Goal: Task Accomplishment & Management: Use online tool/utility

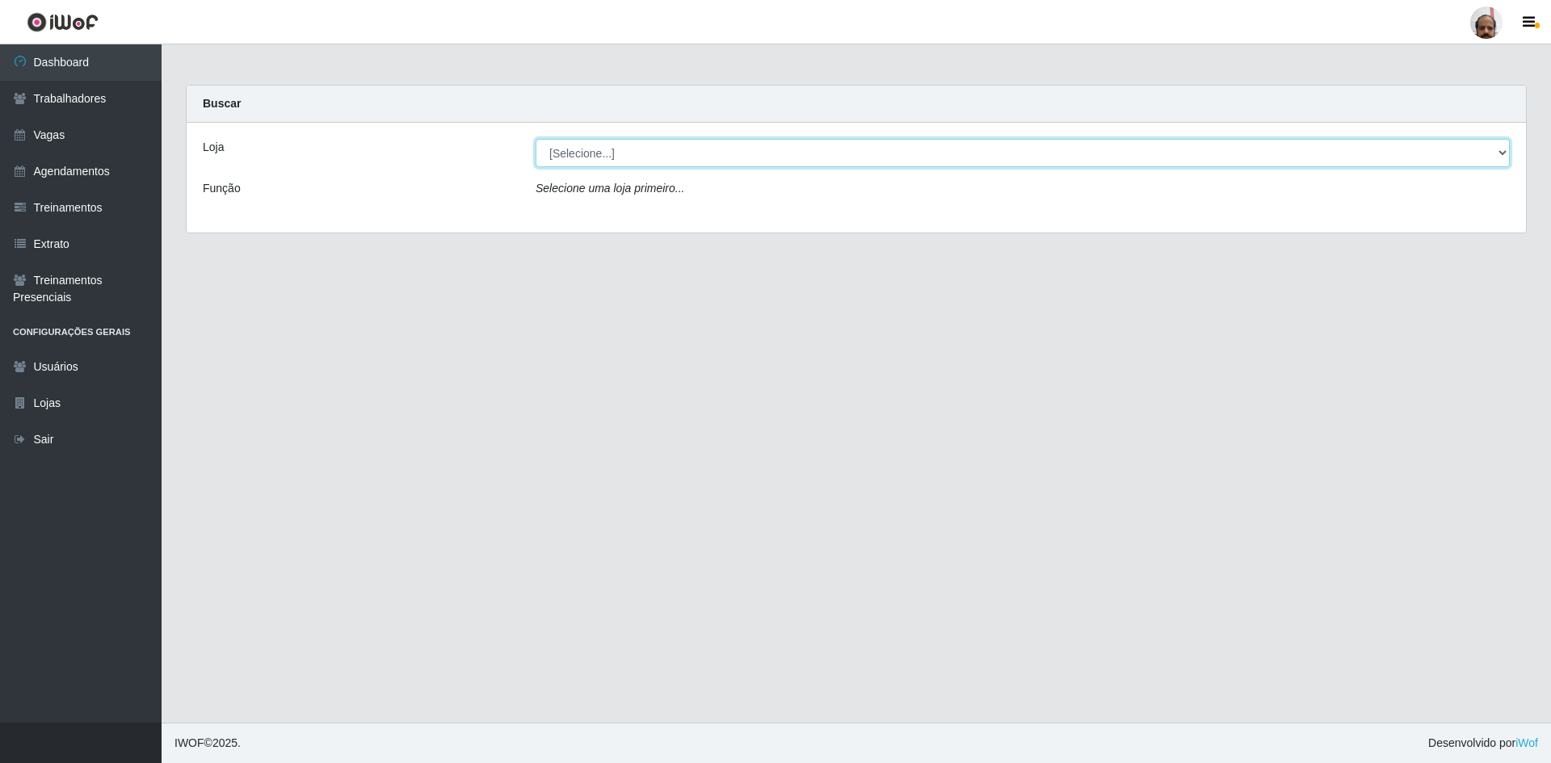
click at [578, 153] on select "[Selecione...] Mar Vermelho - Loja 05" at bounding box center [1023, 153] width 974 height 28
select select "252"
click at [536, 139] on select "[Selecione...] Mar Vermelho - Loja 05" at bounding box center [1023, 153] width 974 height 28
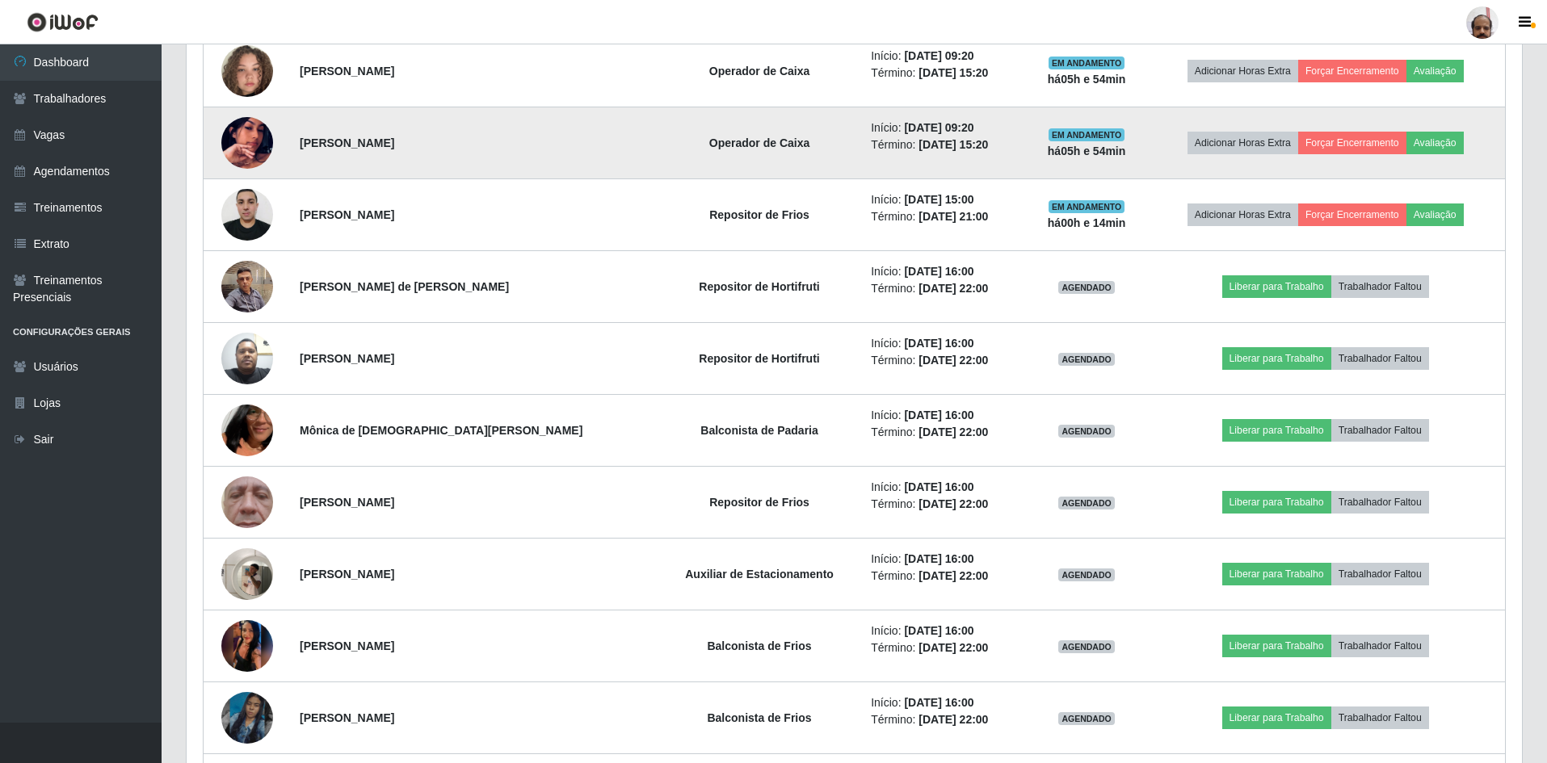
scroll to position [969, 0]
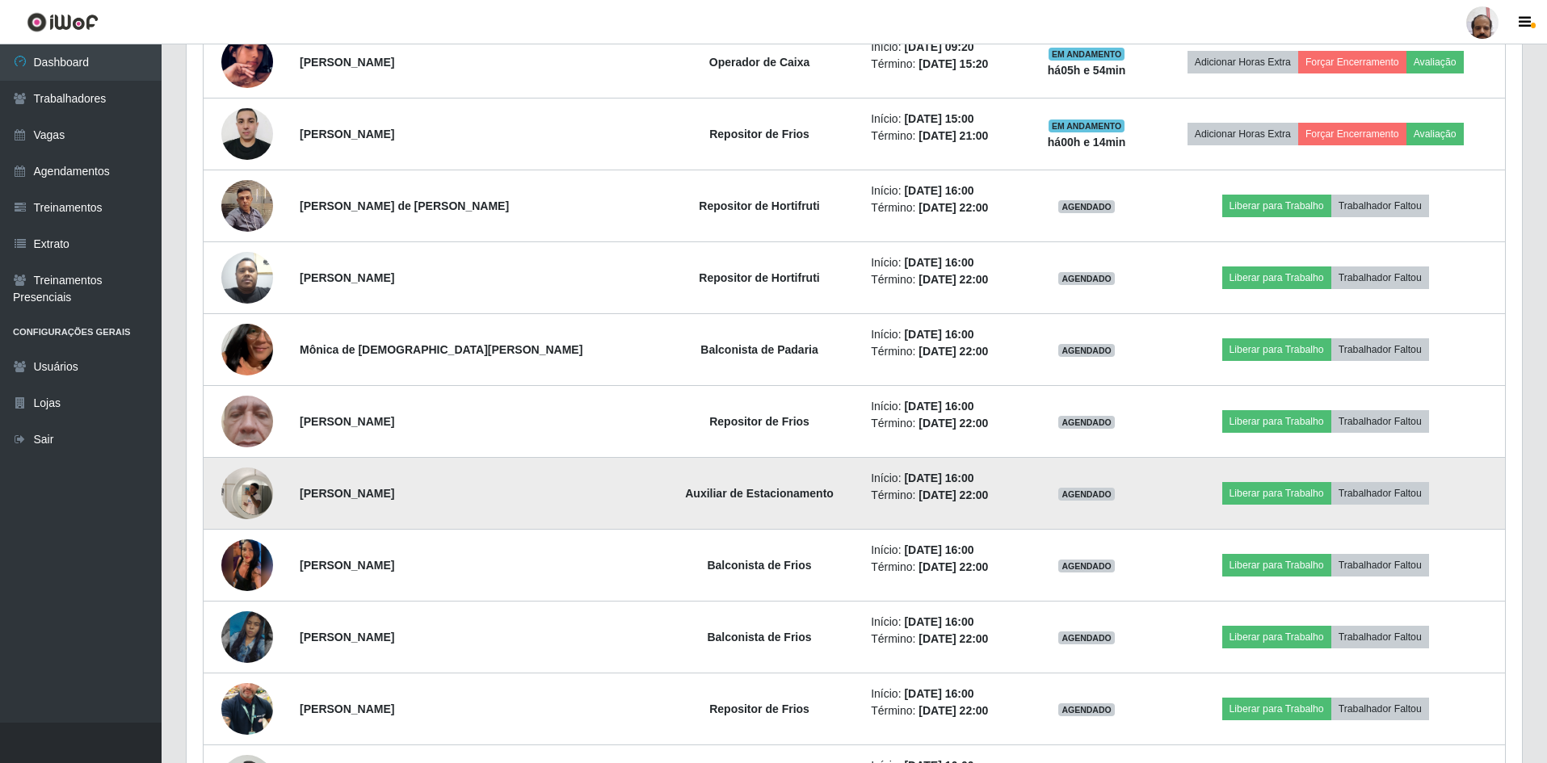
click at [253, 486] on img at bounding box center [247, 494] width 52 height 92
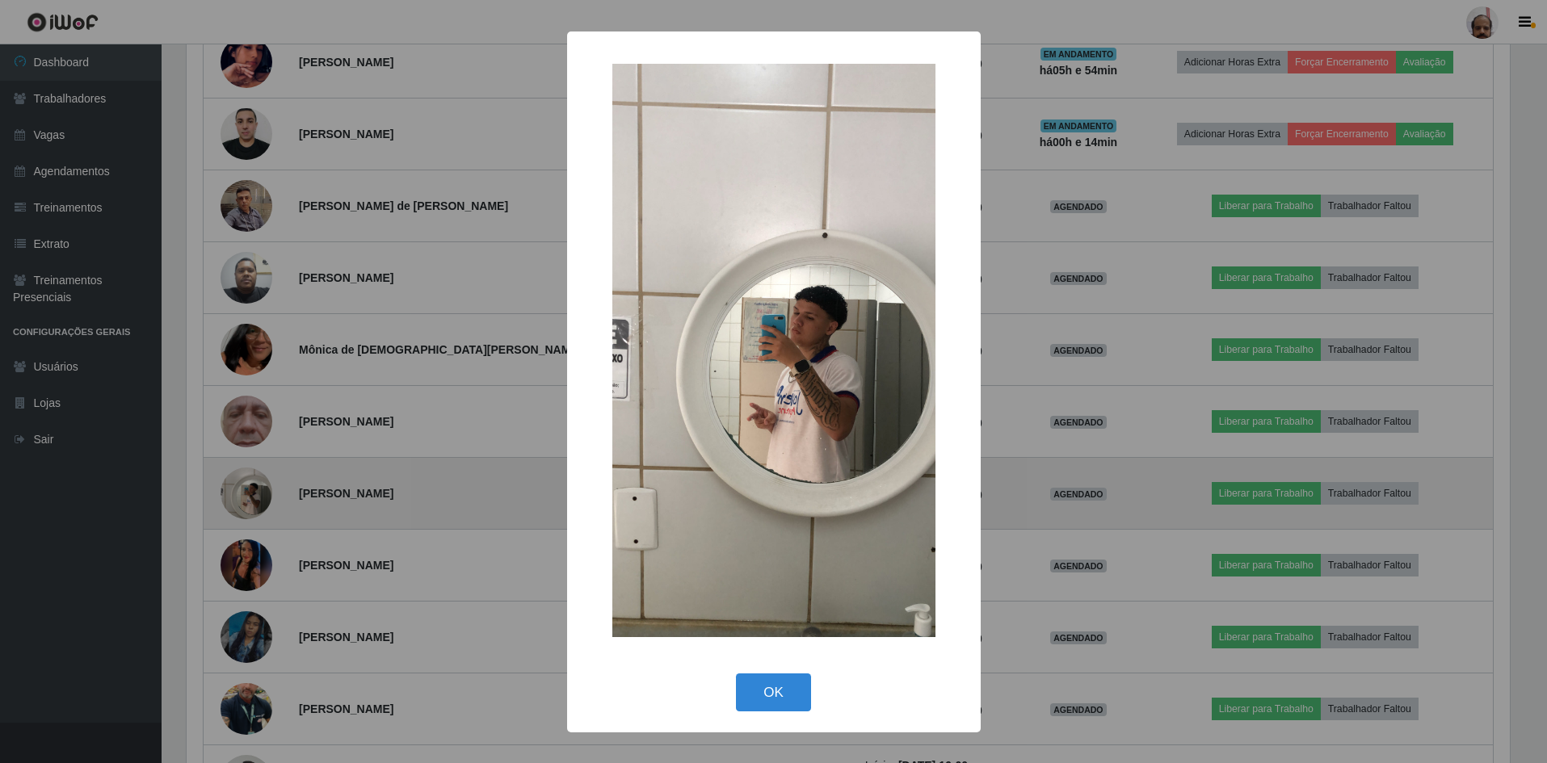
scroll to position [335, 1327]
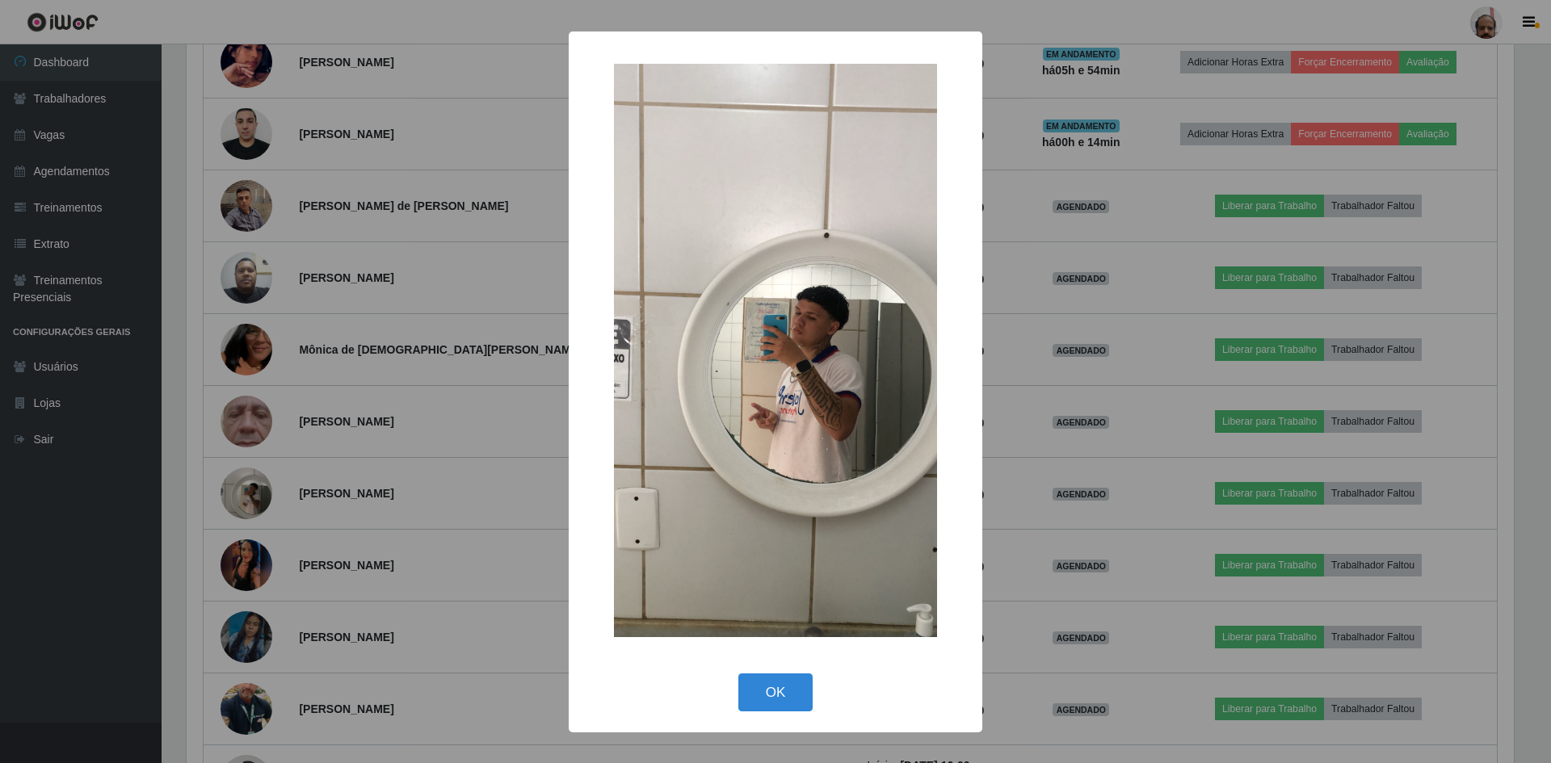
click at [258, 485] on div "× OK Cancel" at bounding box center [775, 381] width 1551 height 763
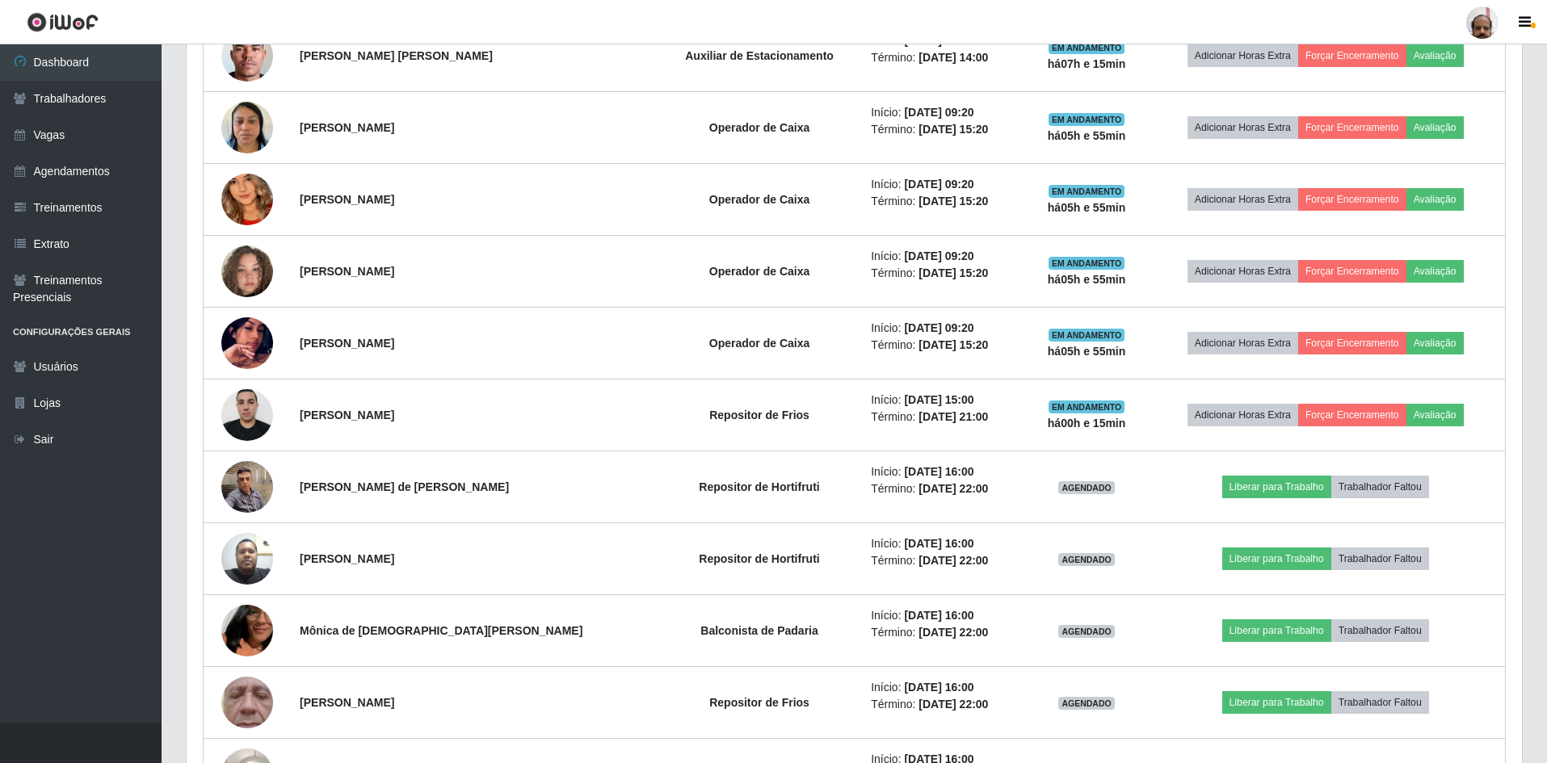
scroll to position [527, 0]
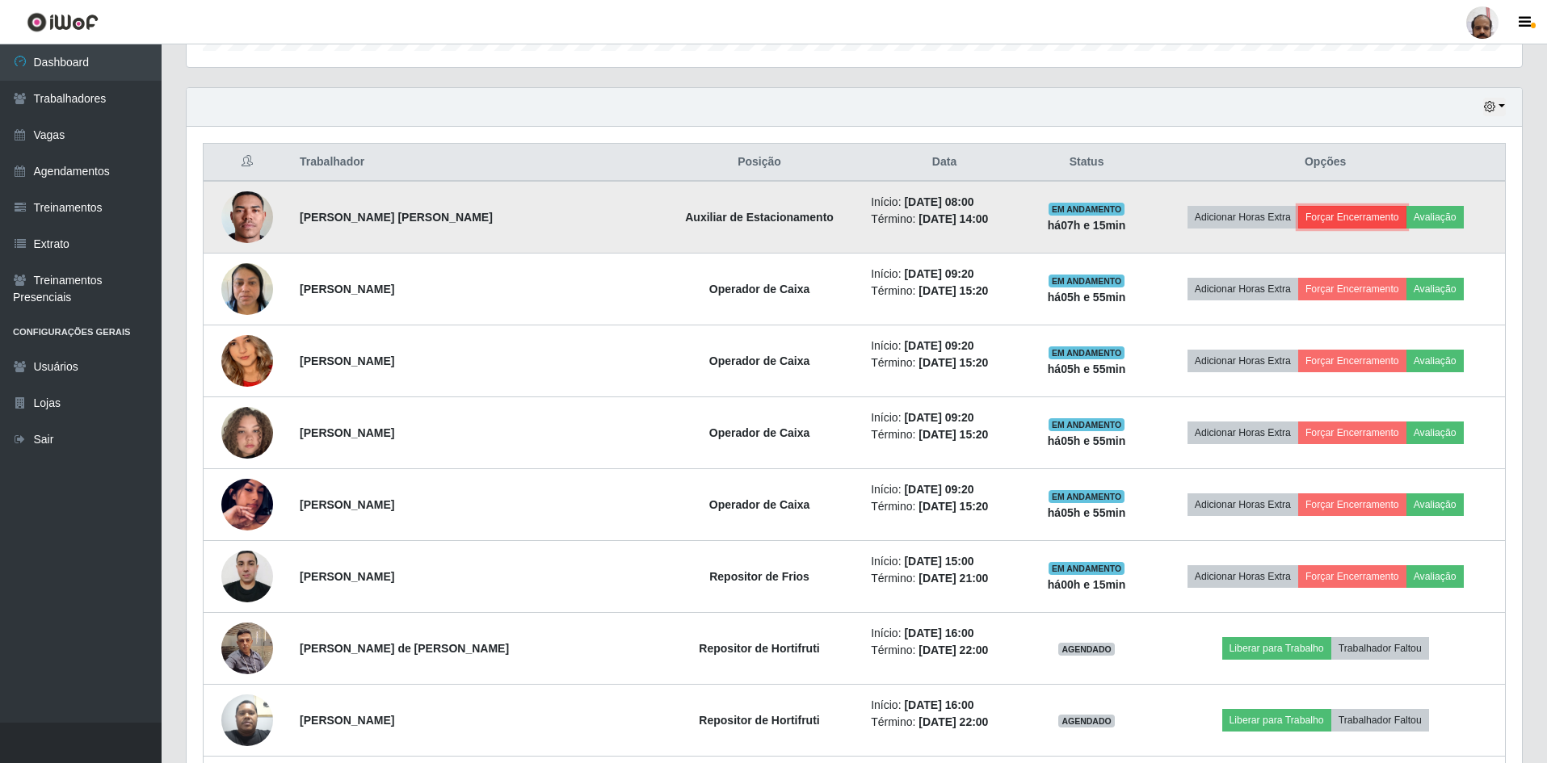
click at [1334, 219] on button "Forçar Encerramento" at bounding box center [1352, 217] width 108 height 23
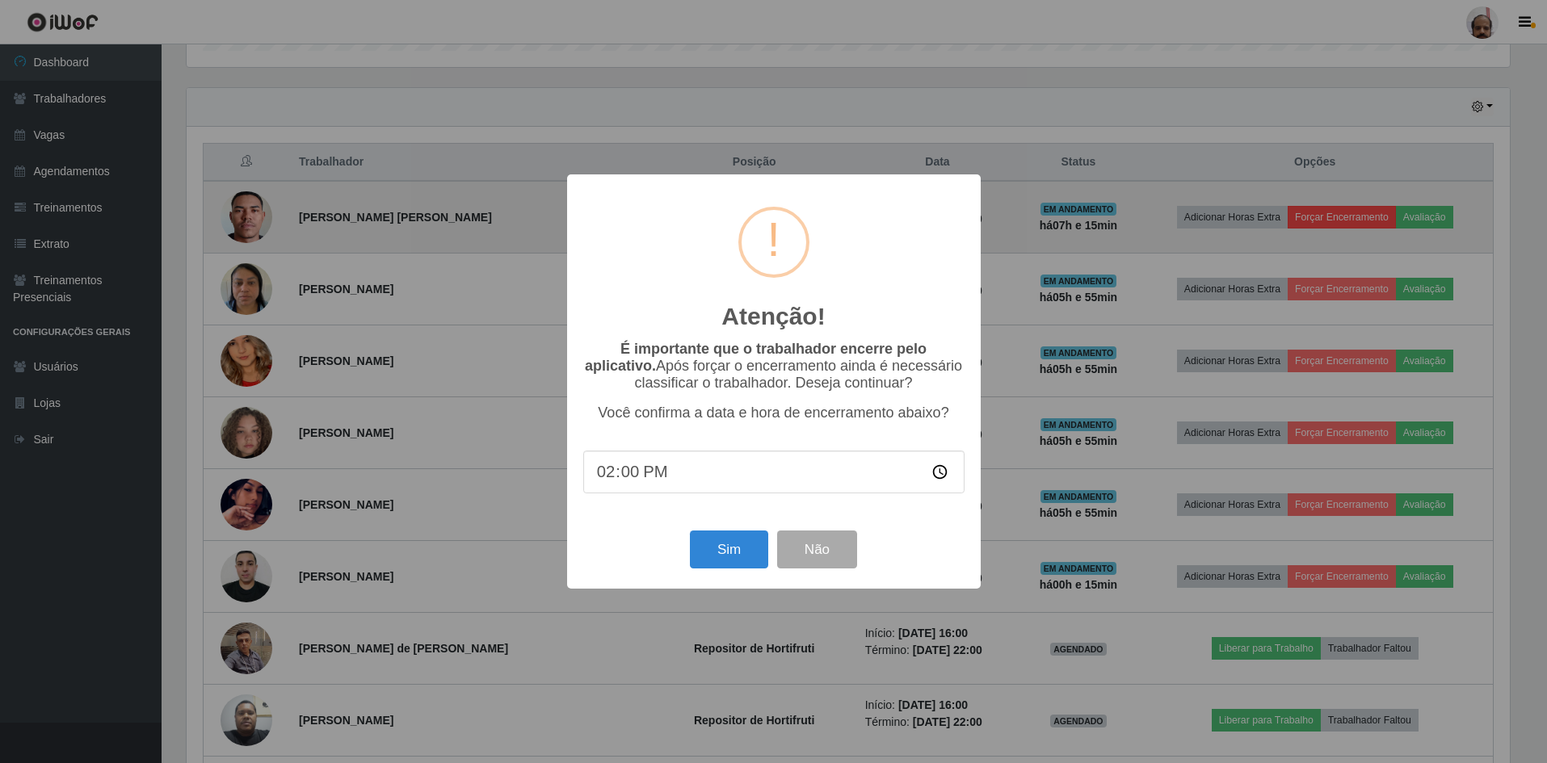
scroll to position [335, 1327]
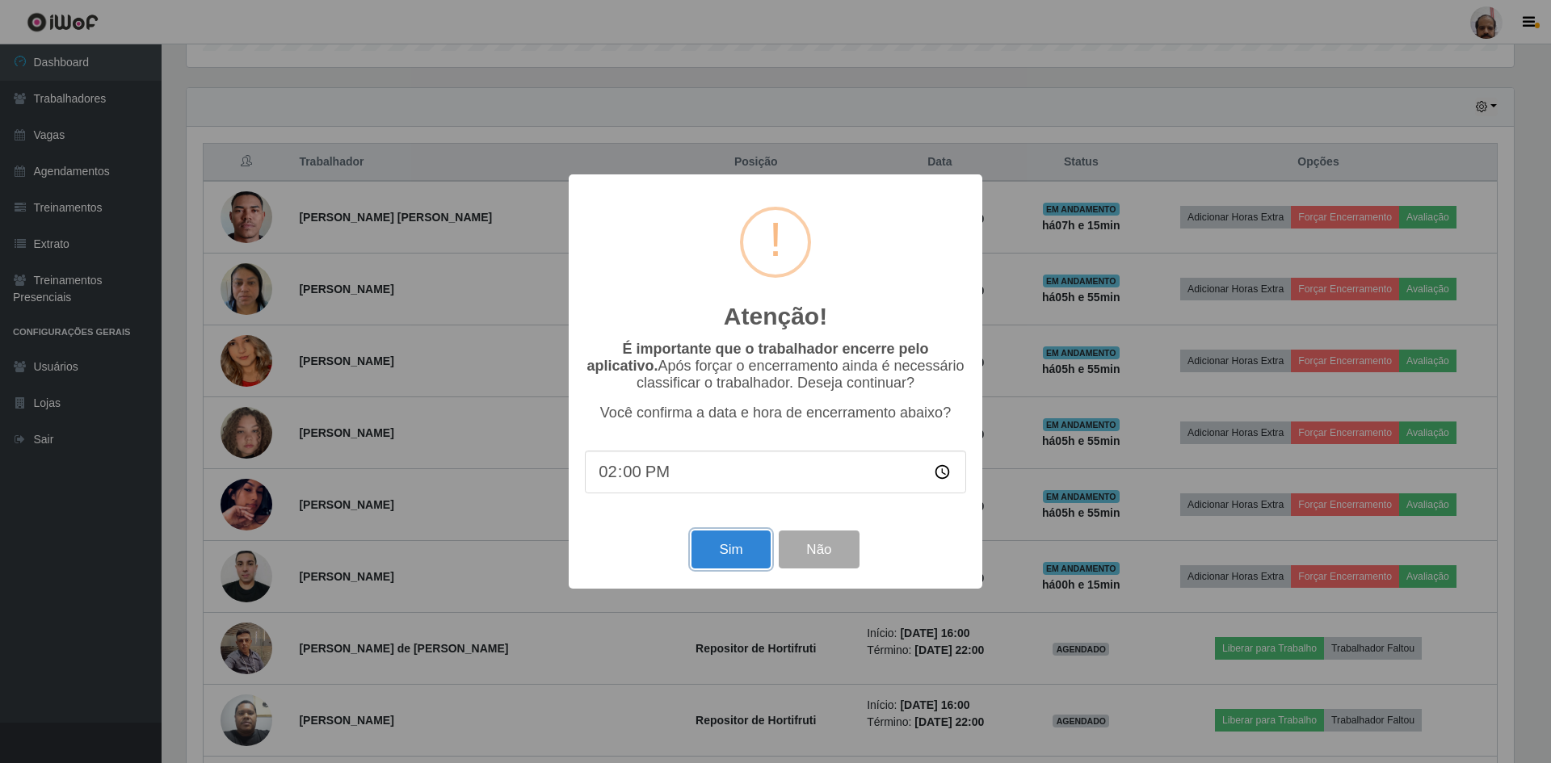
click at [730, 559] on button "Sim" at bounding box center [731, 550] width 78 height 38
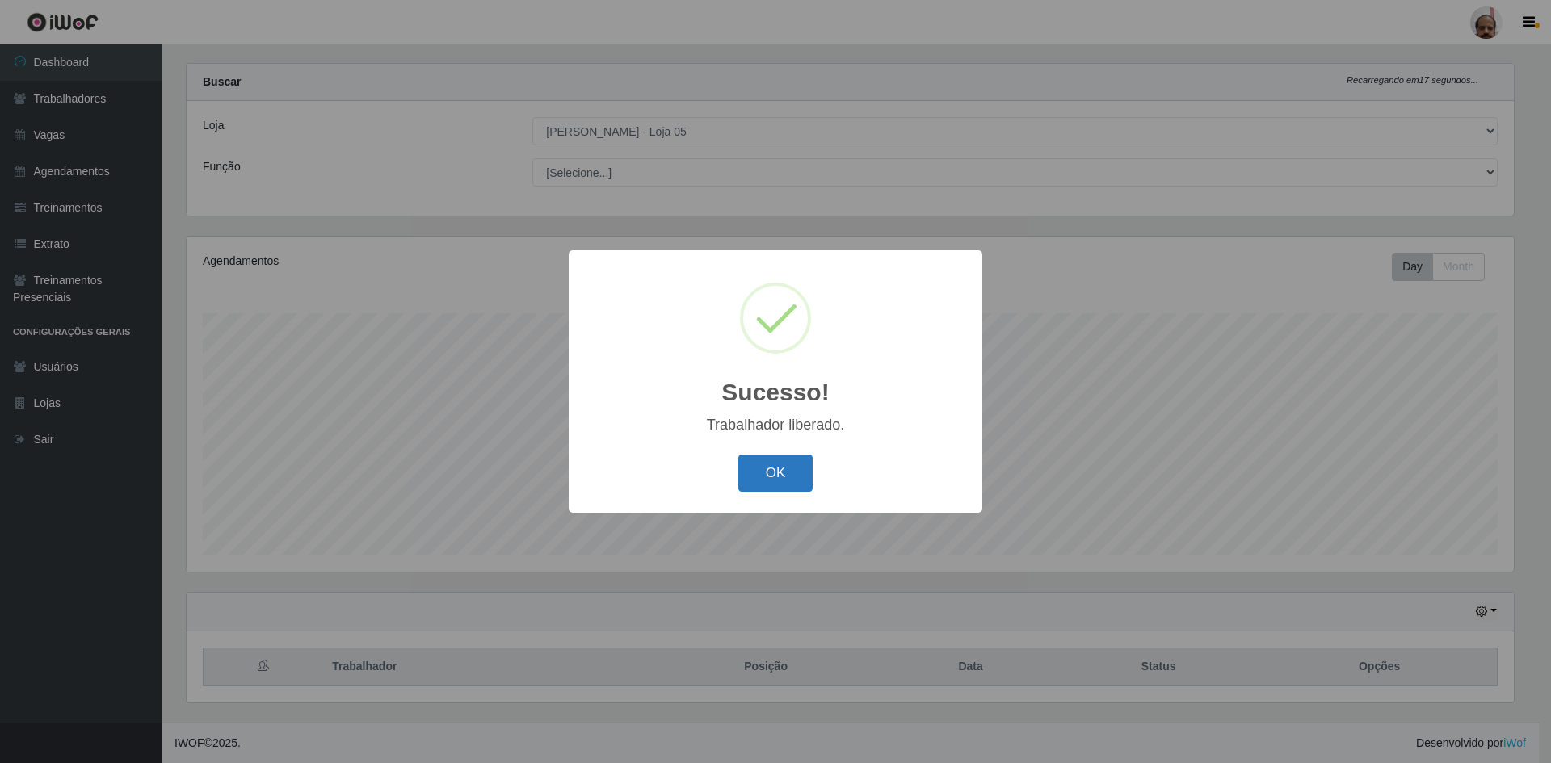
click at [784, 473] on button "OK" at bounding box center [775, 474] width 75 height 38
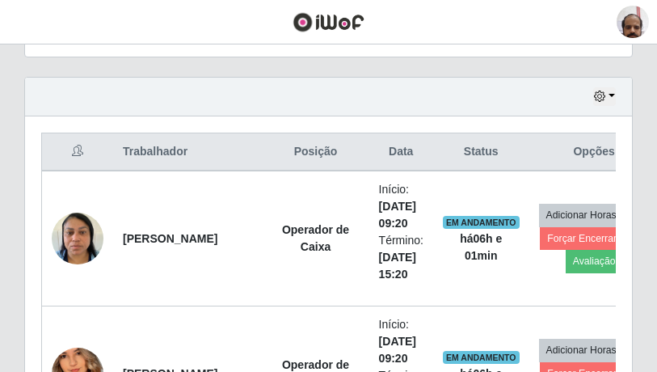
scroll to position [566, 0]
